Goal: Task Accomplishment & Management: Complete application form

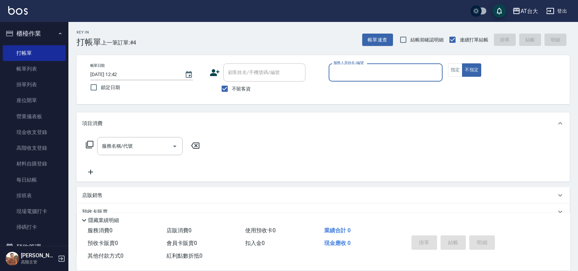
click at [390, 80] on div "服務人員姓名/編號" at bounding box center [386, 72] width 114 height 18
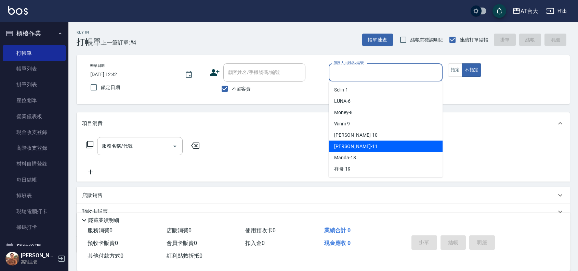
click at [355, 147] on span "[PERSON_NAME] -11" at bounding box center [355, 146] width 43 height 7
type input "[PERSON_NAME]-11"
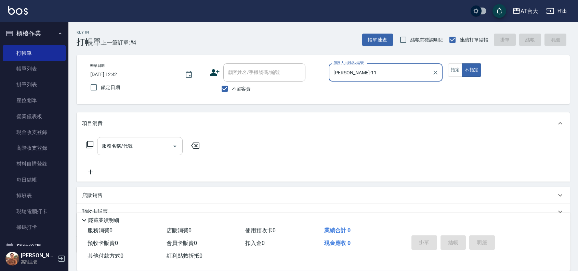
click at [120, 148] on input "服務名稱/代號" at bounding box center [134, 146] width 69 height 12
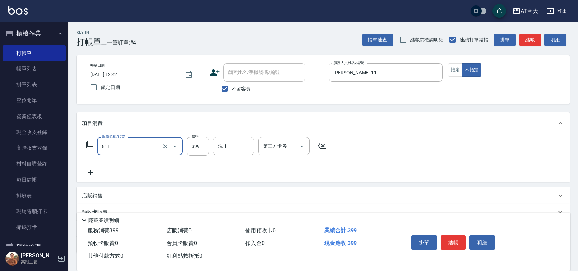
type input "洗+剪(811)"
type input "350"
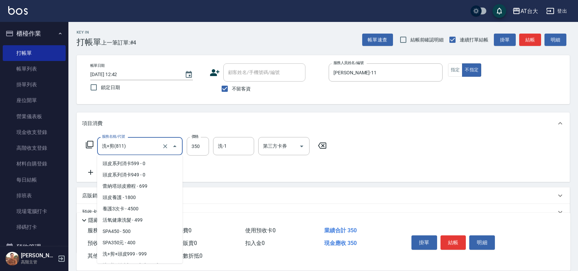
click at [148, 149] on input "洗+剪(811)" at bounding box center [130, 146] width 60 height 12
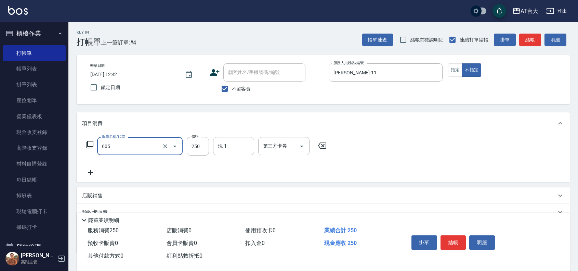
type input "洗髮 (女)(605)"
type input "350"
click at [460, 238] on button "結帳" at bounding box center [454, 242] width 26 height 14
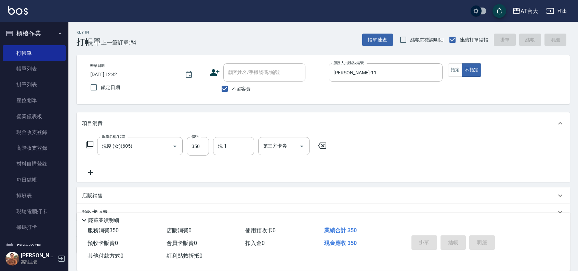
type input "[DATE] 13:54"
